Goal: Download file/media

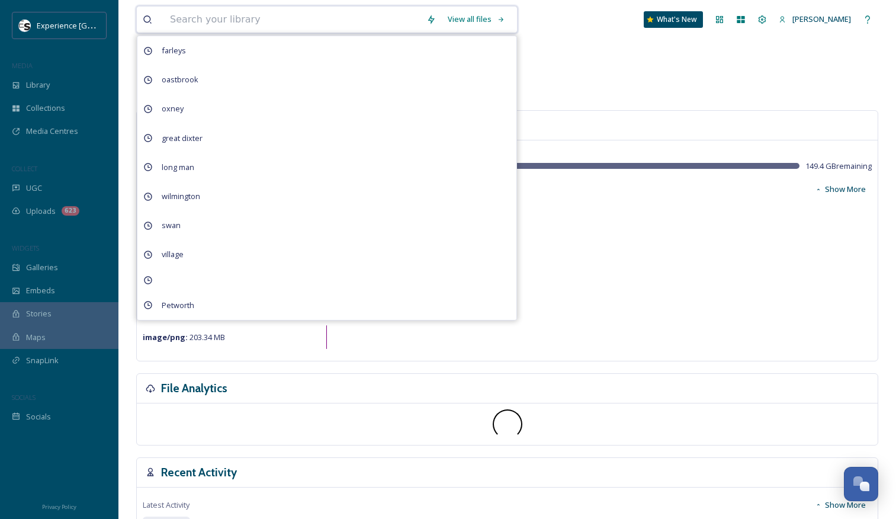
click at [243, 17] on input at bounding box center [292, 20] width 256 height 26
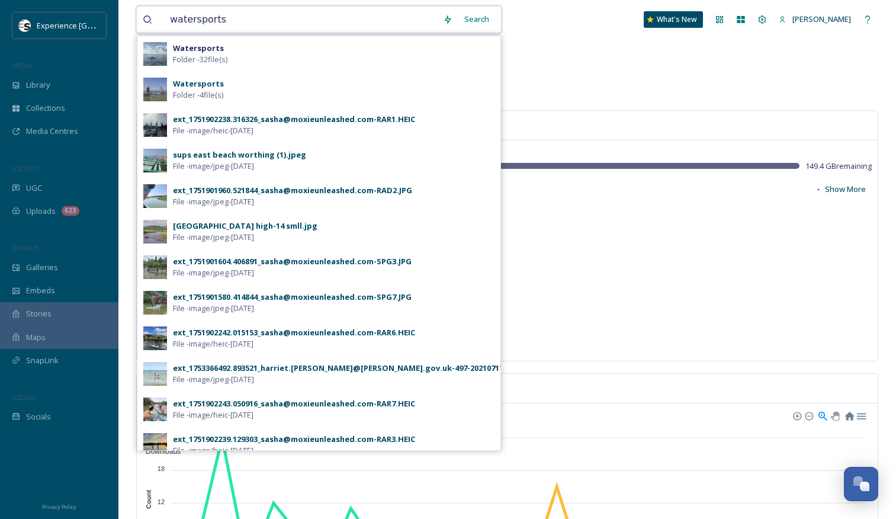
type input "watersports"
click at [252, 94] on div "Watersports Folder - 4 file(s)" at bounding box center [333, 89] width 321 height 22
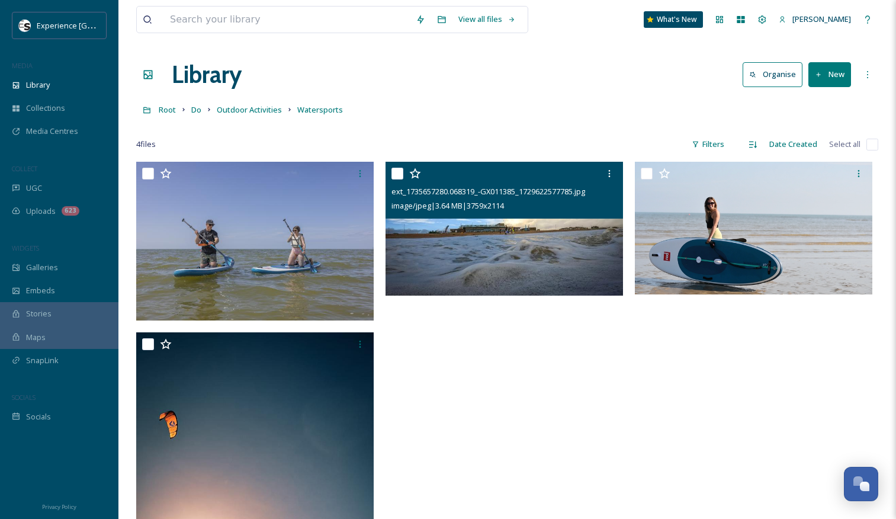
click at [490, 261] on img at bounding box center [503, 229] width 237 height 134
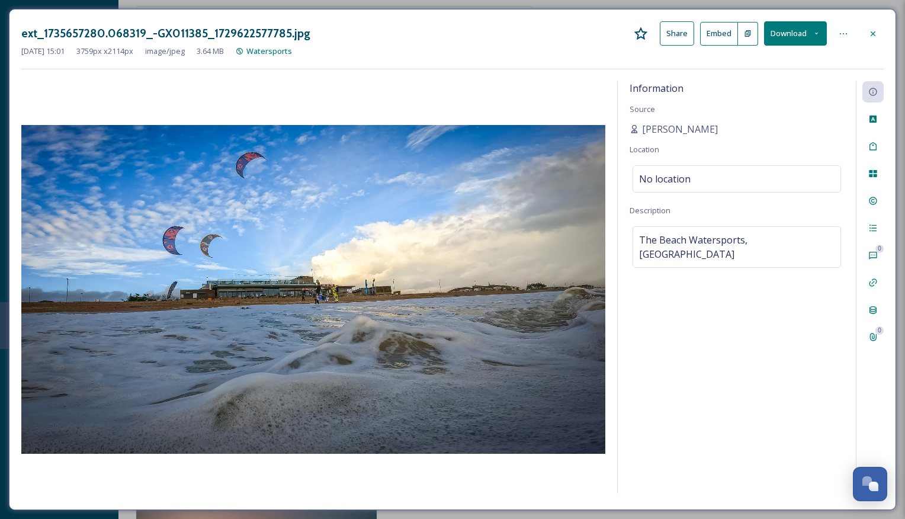
click at [813, 37] on icon at bounding box center [816, 34] width 8 height 8
click at [768, 114] on div "Download Medium (1080 x 607)" at bounding box center [764, 107] width 124 height 23
click at [394, 4] on div "ext_1735657280.068319_-GX011385_1729622577785.jpg Share Embed Download [DATE] 1…" at bounding box center [452, 259] width 905 height 519
click at [876, 34] on icon at bounding box center [872, 33] width 9 height 9
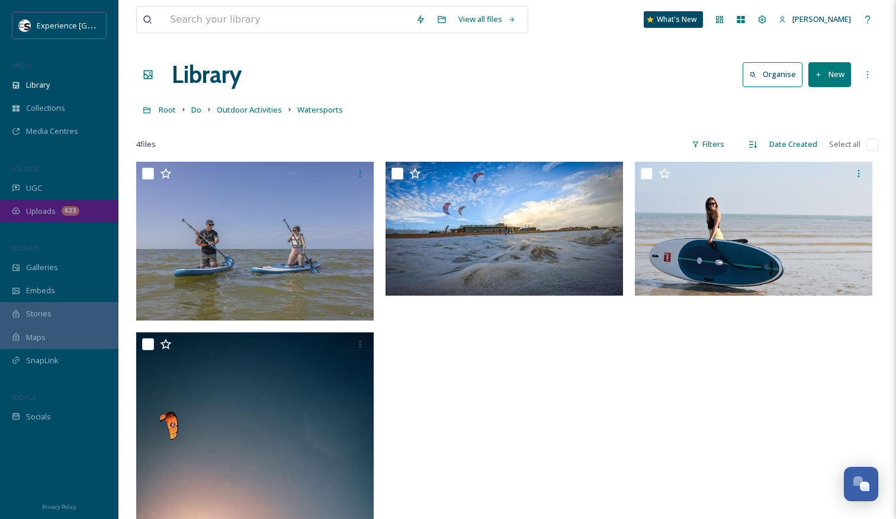
click at [37, 213] on span "Uploads" at bounding box center [41, 210] width 30 height 11
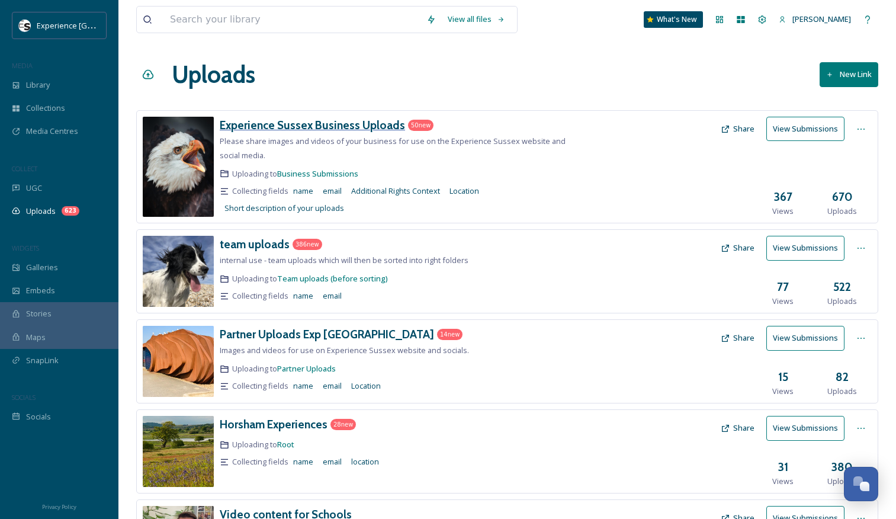
click at [275, 126] on h3 "Experience Sussex Business Uploads" at bounding box center [312, 125] width 185 height 14
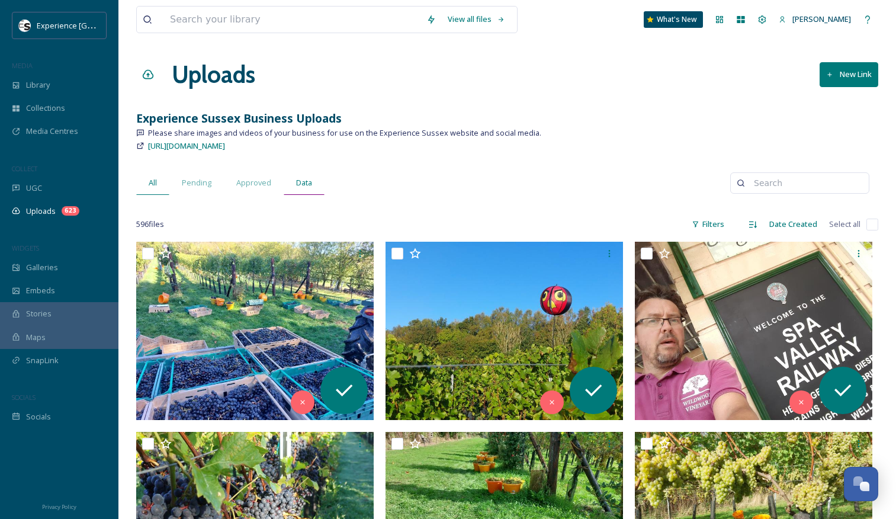
click at [305, 186] on span "Data" at bounding box center [304, 182] width 16 height 11
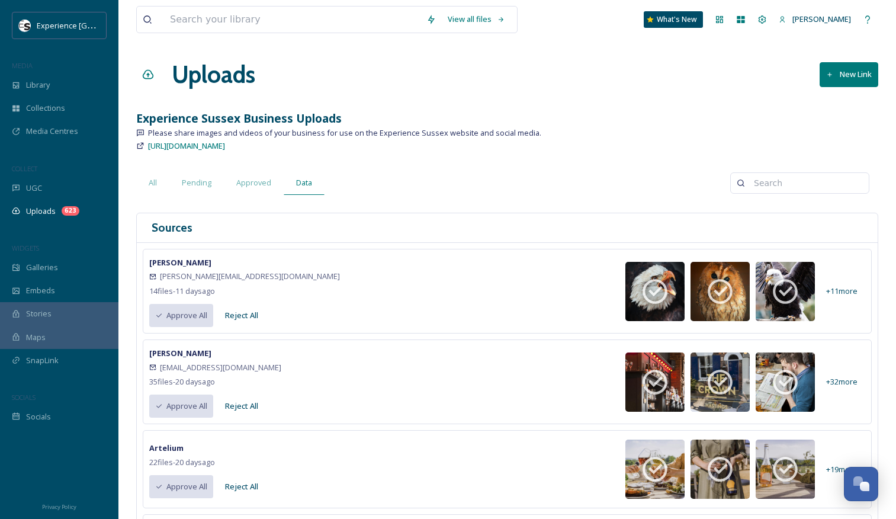
click at [795, 181] on input at bounding box center [805, 183] width 115 height 24
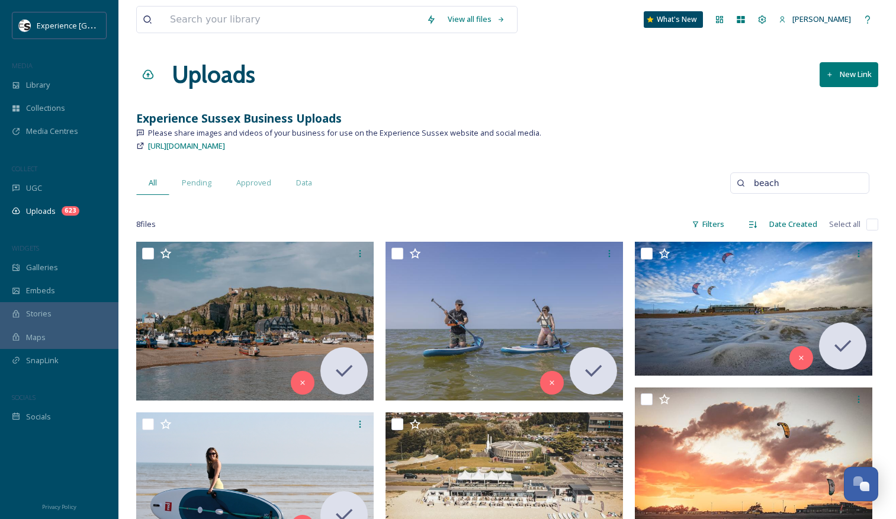
click at [804, 185] on input "beach" at bounding box center [805, 183] width 115 height 24
type input "b"
type input "watersport"
